Goal: Browse casually: Explore the website without a specific task or goal

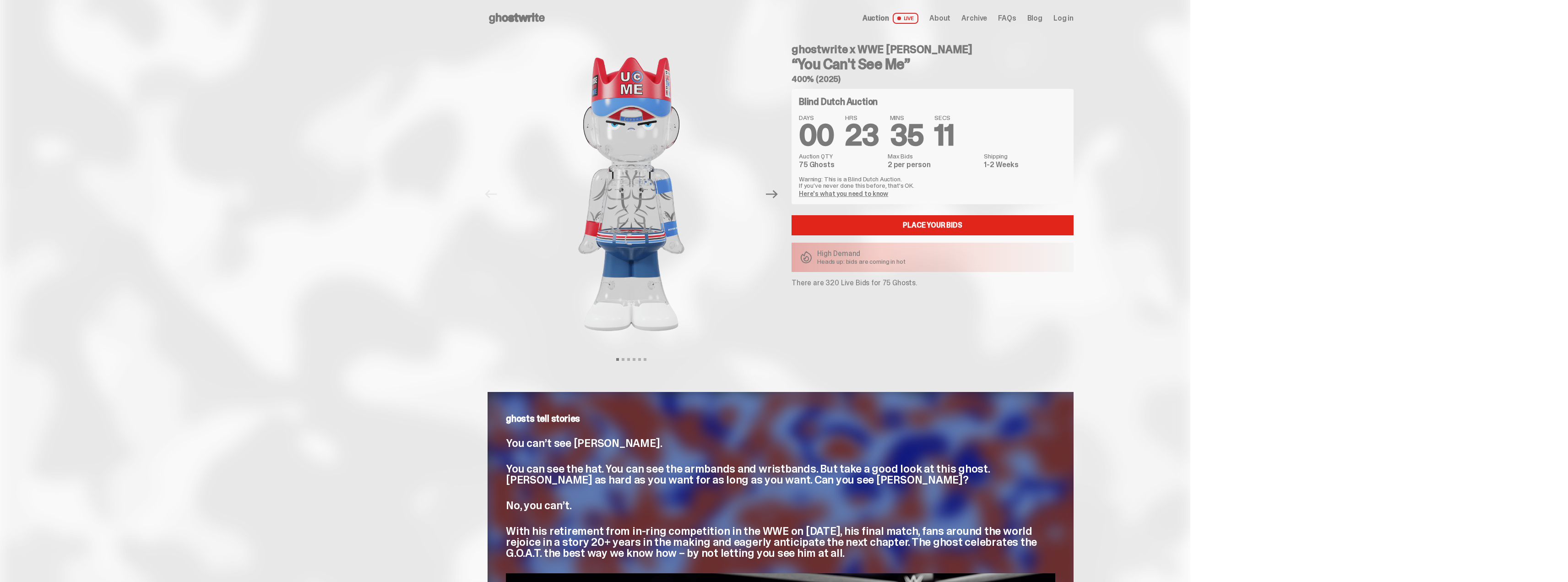
click at [984, 17] on span "Archive" at bounding box center [974, 18] width 26 height 7
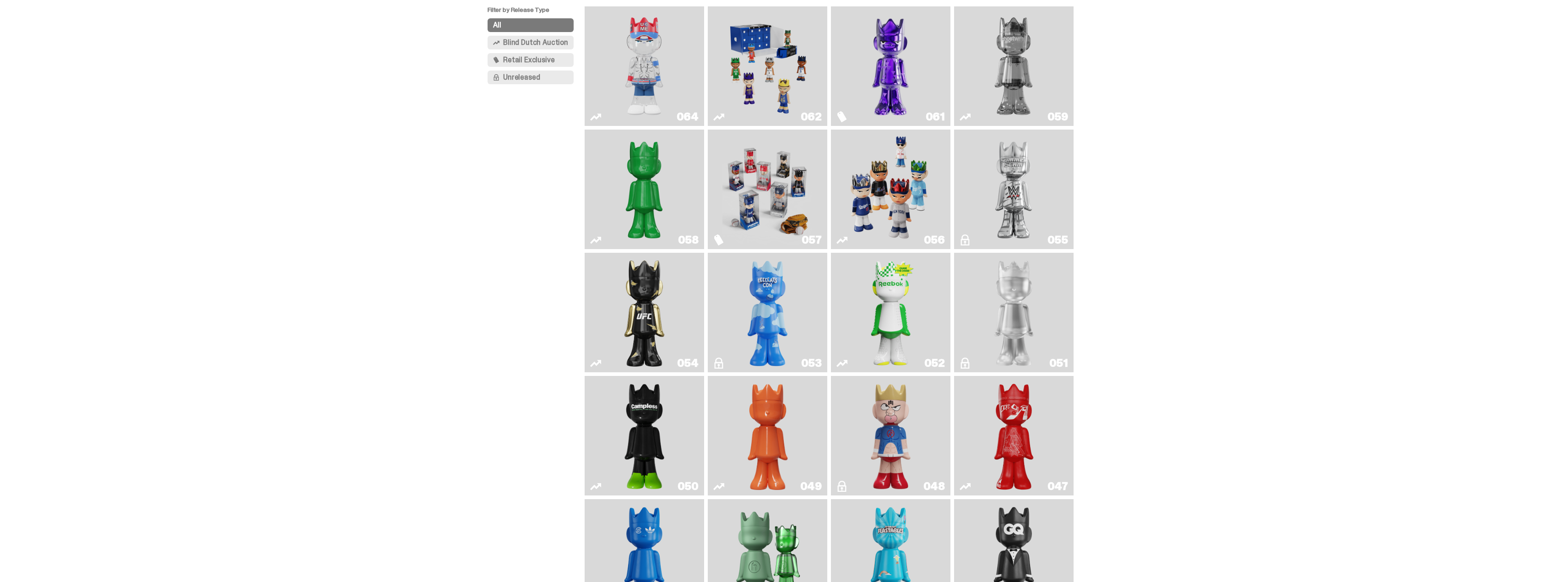
scroll to position [92, 0]
click at [776, 205] on img "Game Face (2025)" at bounding box center [767, 188] width 90 height 112
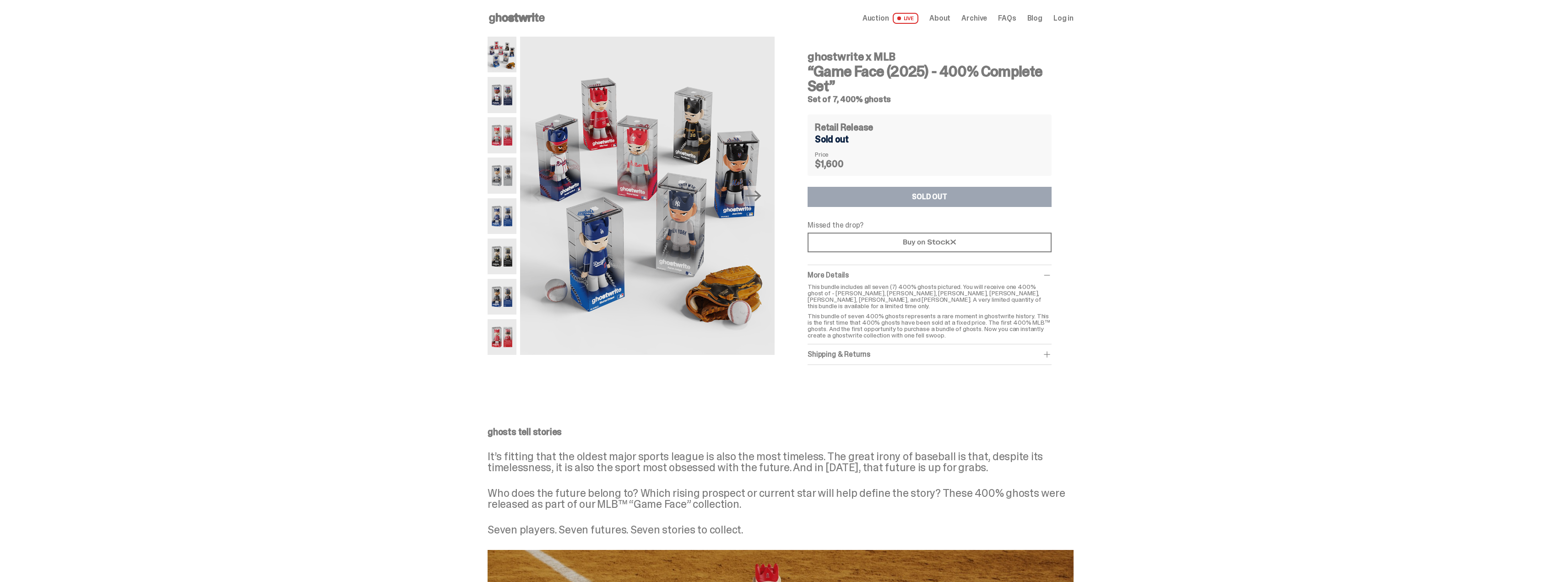
click at [509, 17] on icon at bounding box center [517, 18] width 59 height 15
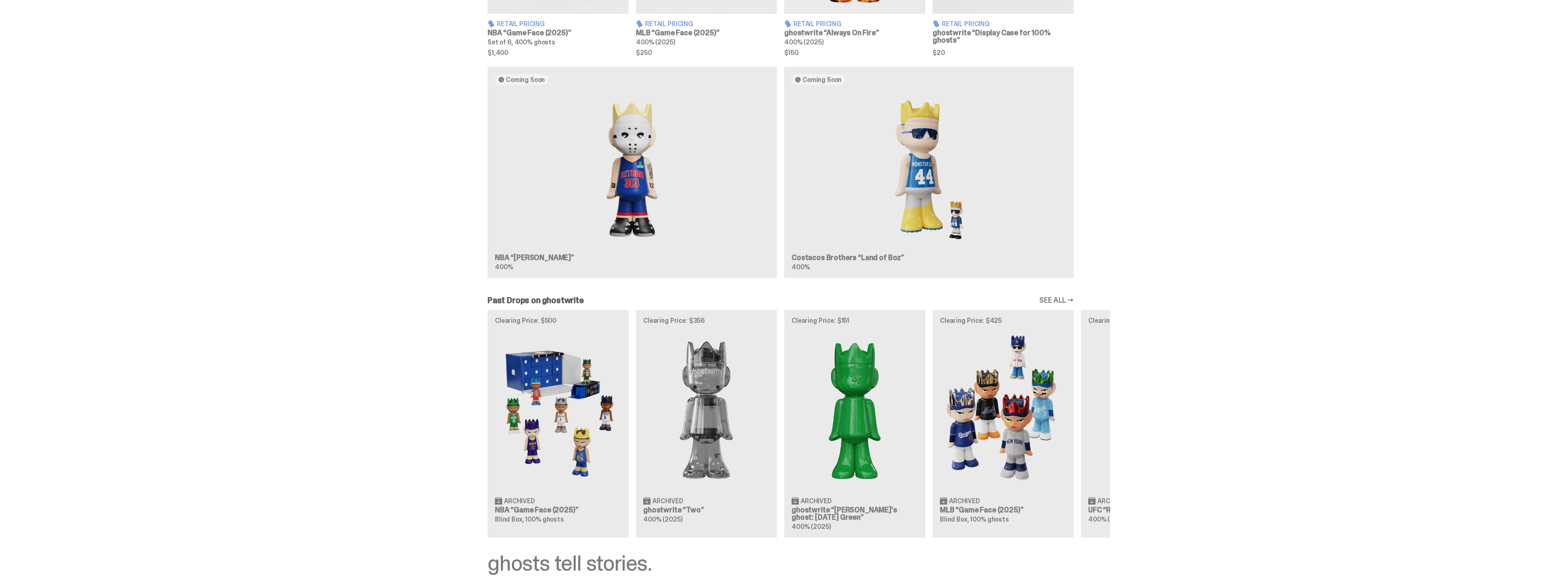
scroll to position [732, 0]
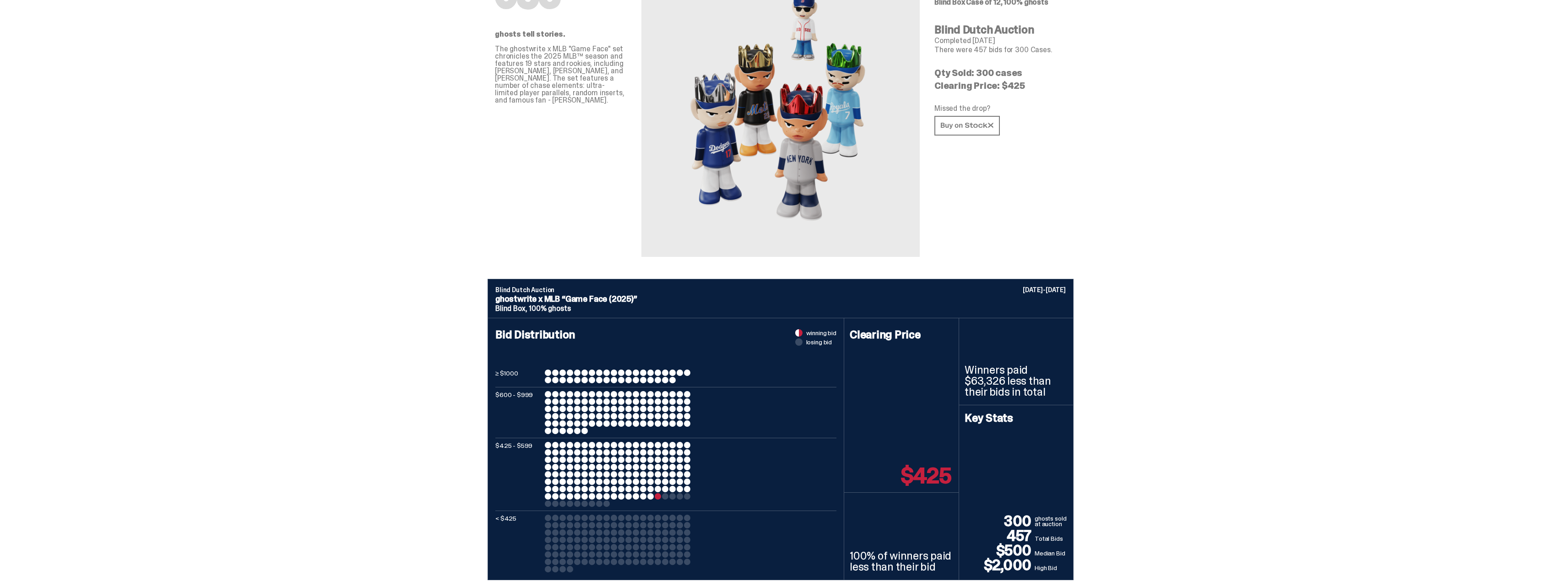
scroll to position [92, 0]
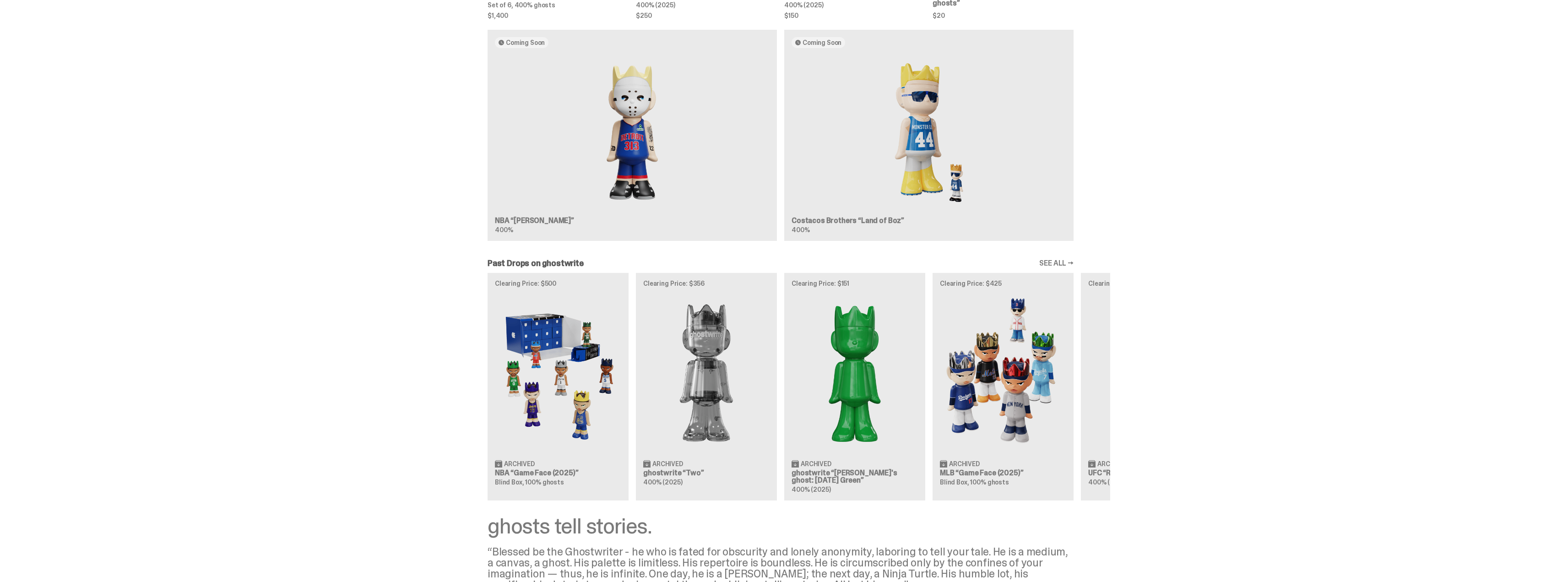
scroll to position [869, 0]
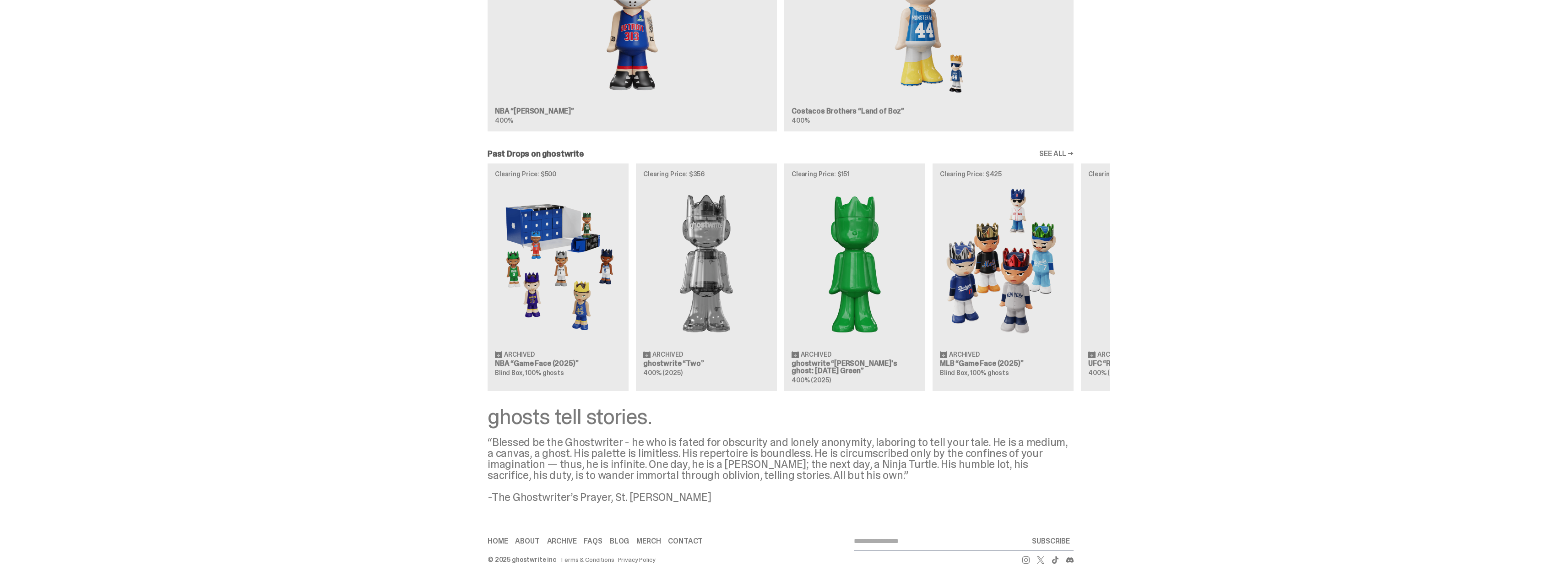
click at [572, 296] on div "Clearing Price: $500 Archived NBA “Game Face (2025)” Blind Box, 100% ghosts Cle…" at bounding box center [781, 276] width 659 height 227
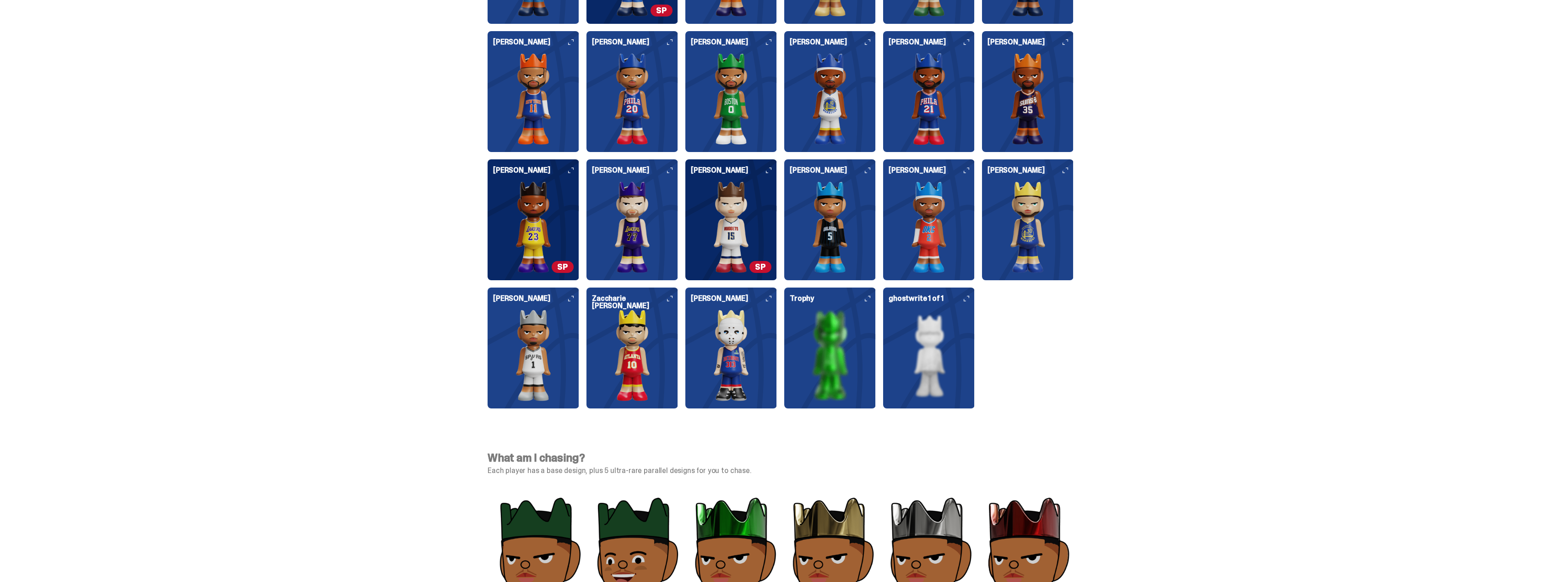
scroll to position [2426, 0]
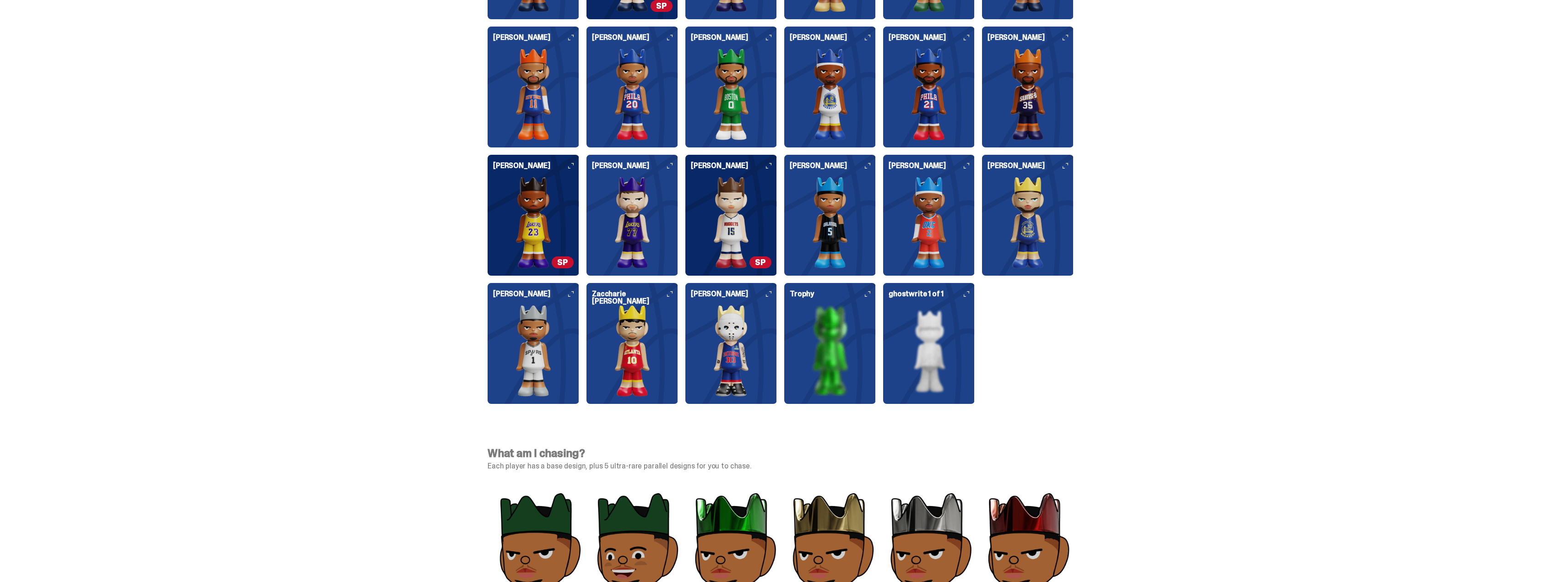
click at [776, 294] on div "[PERSON_NAME]" at bounding box center [731, 344] width 92 height 121
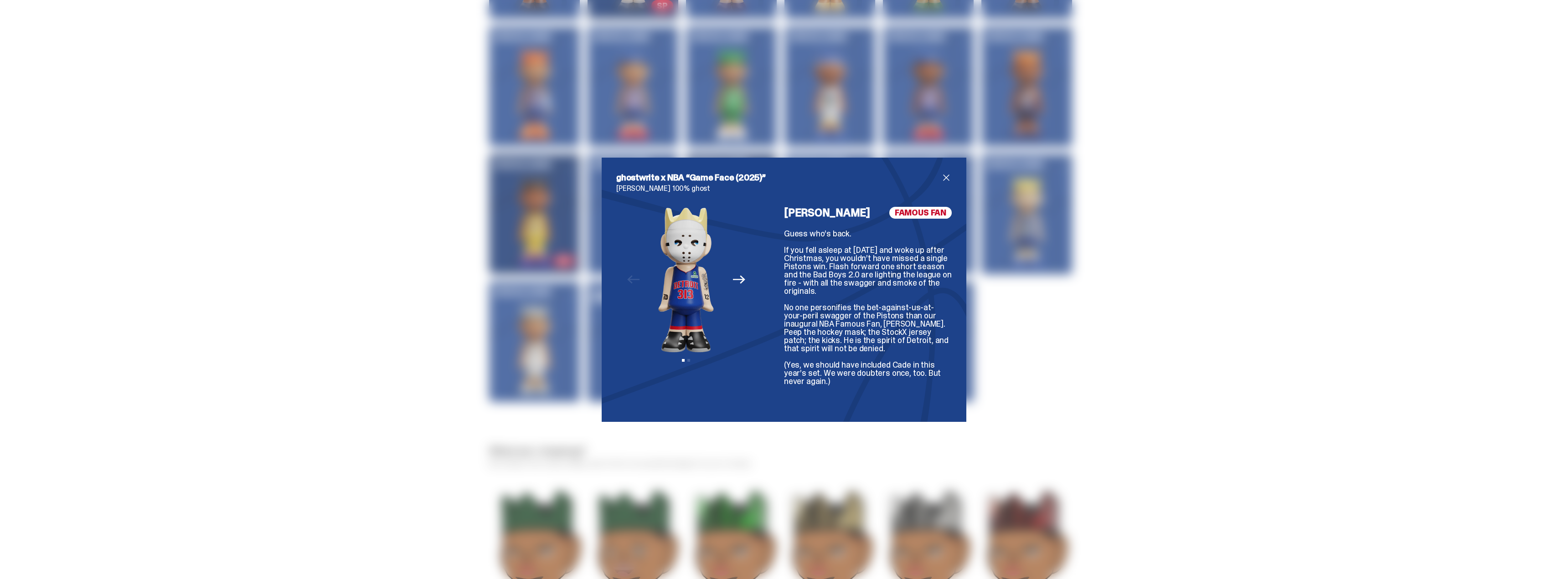
click at [1096, 285] on div "ghostwrite x NBA “Game Face (2025)” [PERSON_NAME] 100% ghost Previous Next View…" at bounding box center [784, 290] width 1568 height 579
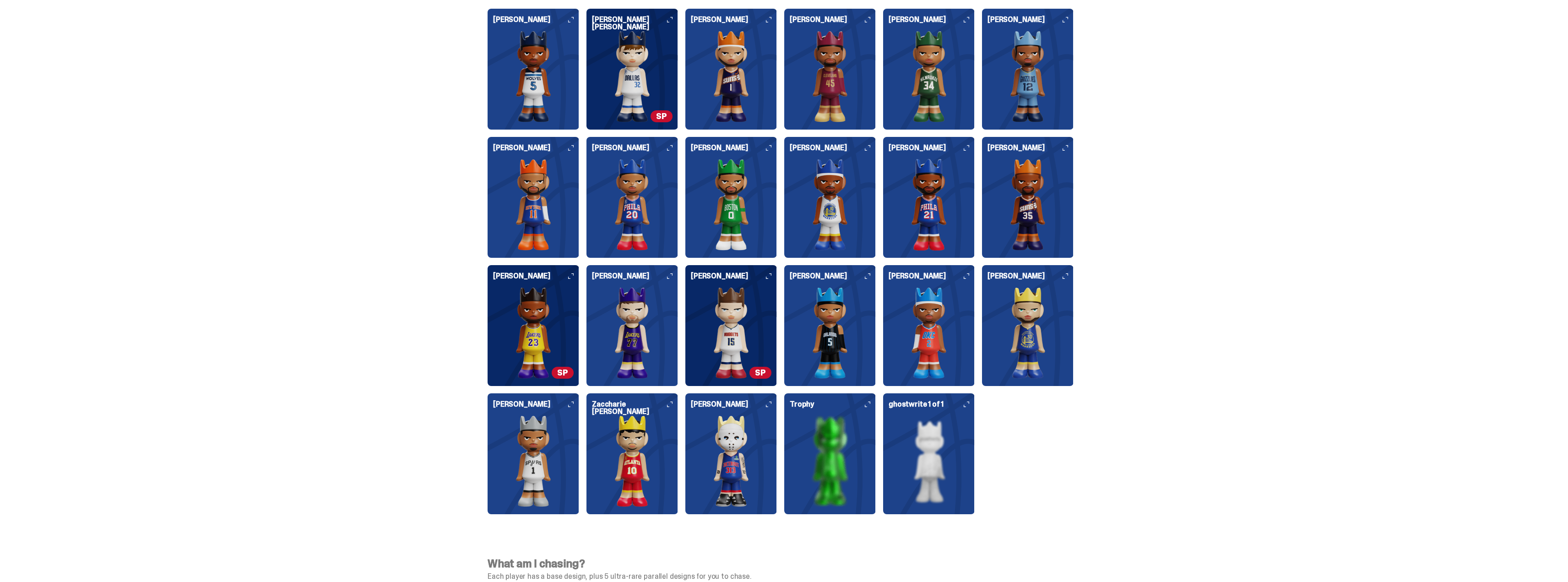
scroll to position [2335, 0]
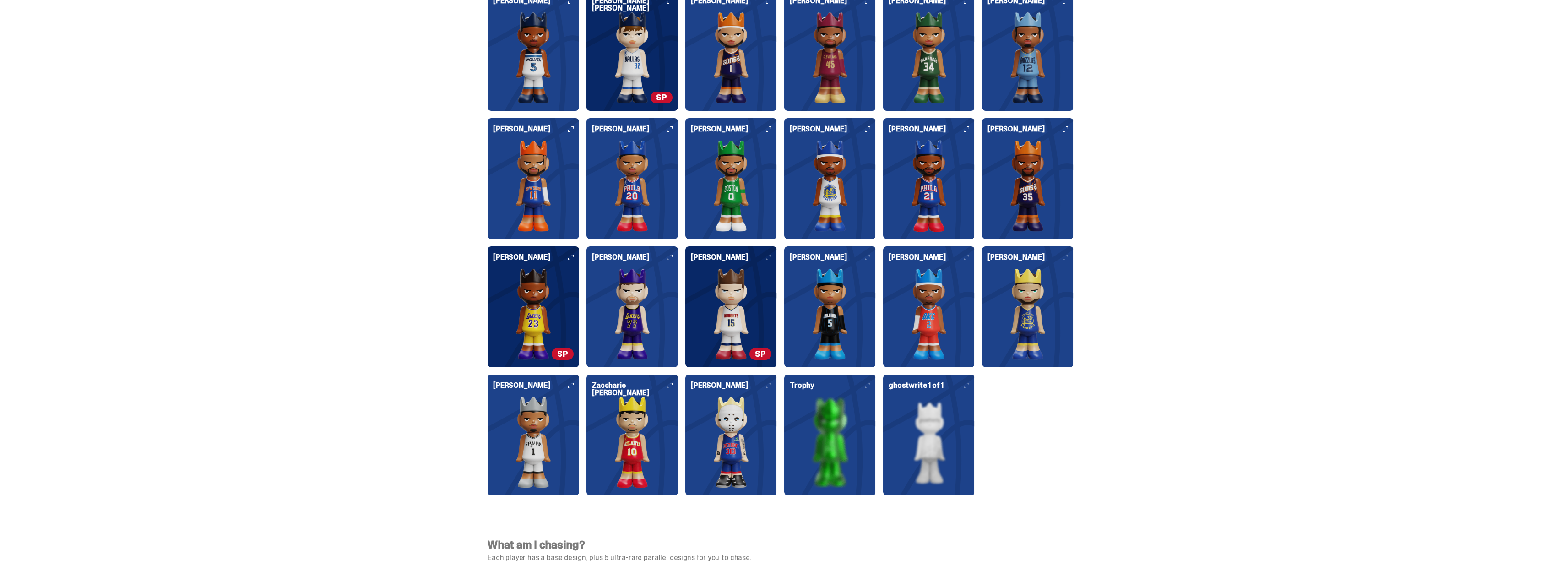
click at [770, 389] on h6 "[PERSON_NAME]" at bounding box center [731, 389] width 81 height 15
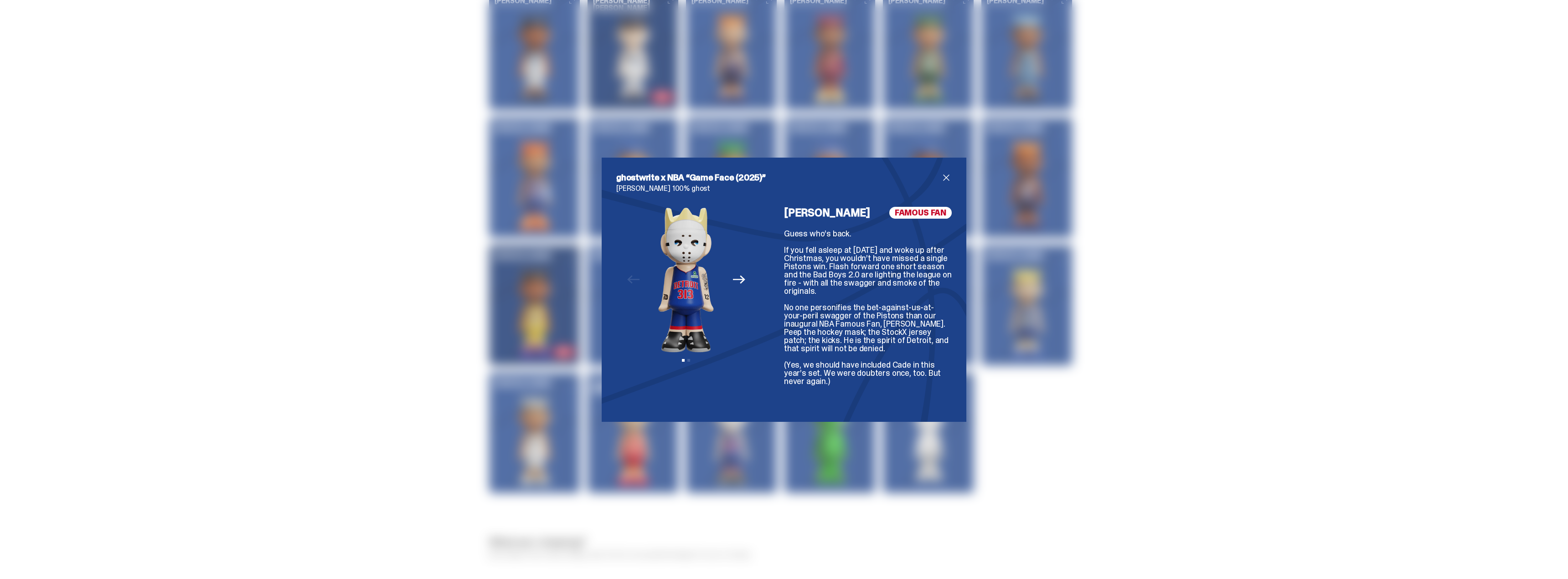
click at [735, 283] on icon "Next" at bounding box center [738, 279] width 12 height 12
click at [943, 175] on span "close" at bounding box center [947, 178] width 11 height 11
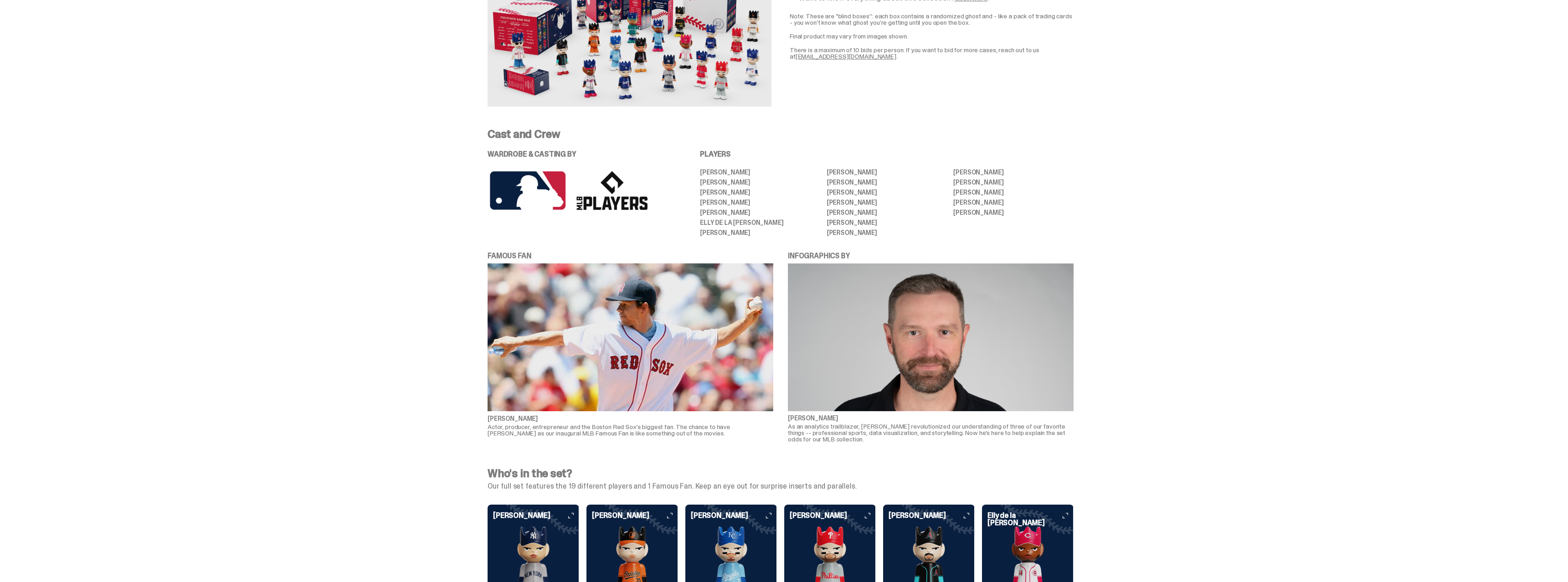
scroll to position [1656, 0]
